Goal: Browse casually: Explore the website without a specific task or goal

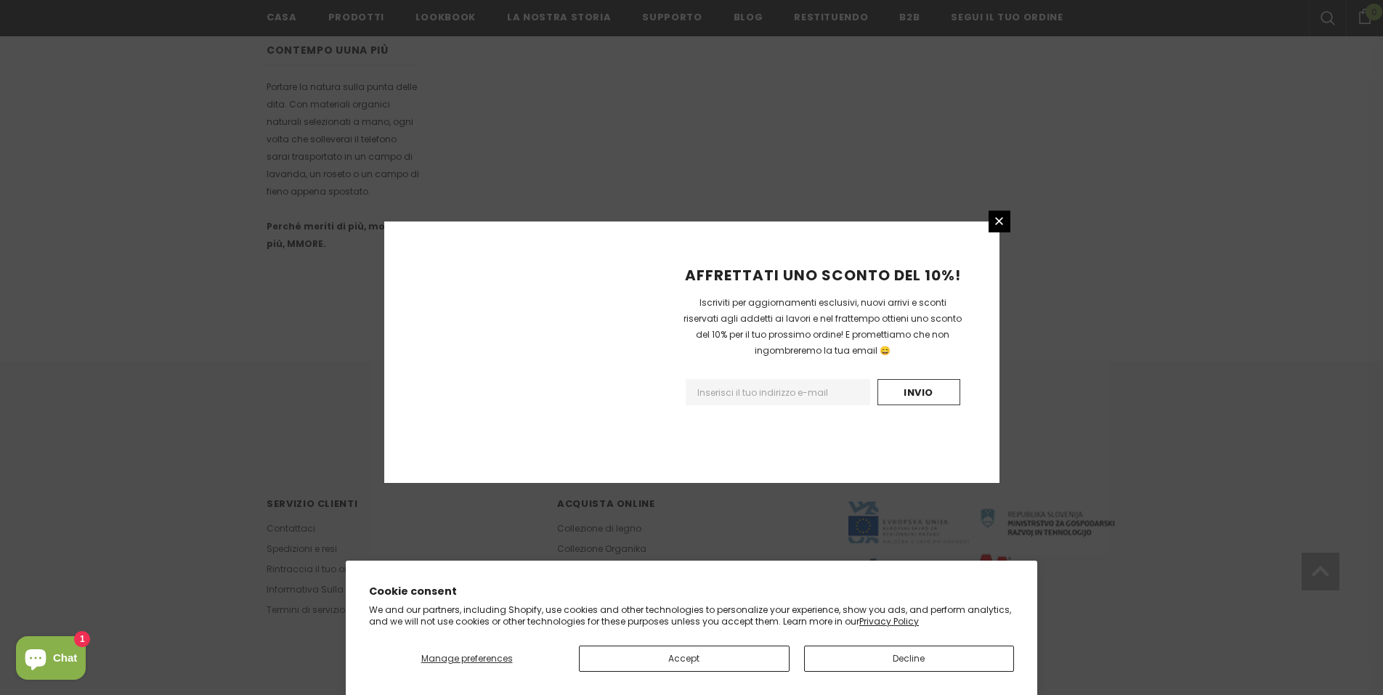
scroll to position [794, 0]
